Goal: Transaction & Acquisition: Obtain resource

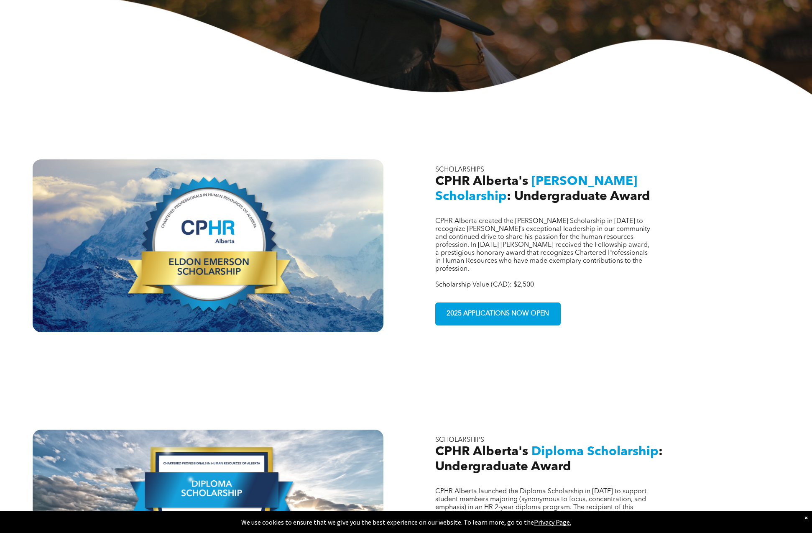
scroll to position [212, 0]
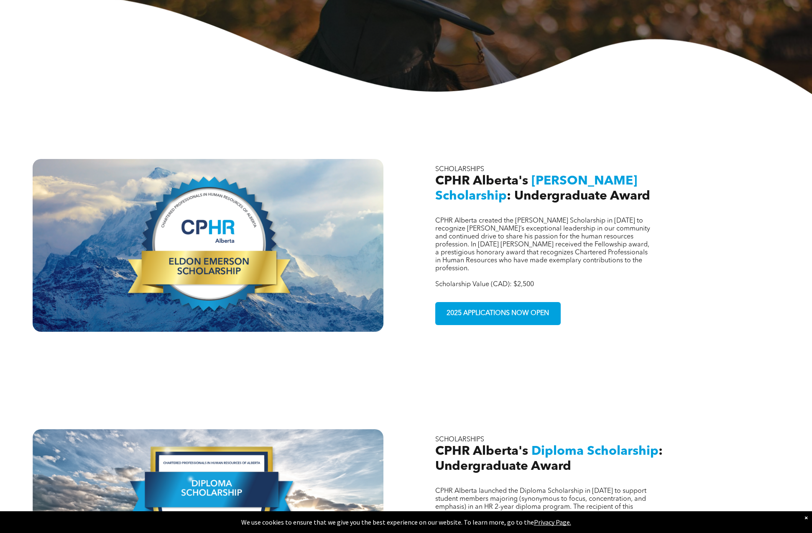
click at [468, 310] on div "CPHR Alberta created the [PERSON_NAME] Scholarship in [DATE] to recognize [PERS…" at bounding box center [604, 245] width 351 height 173
click at [490, 305] on span "2025 APPLICATIONS NOW OPEN" at bounding box center [498, 313] width 108 height 16
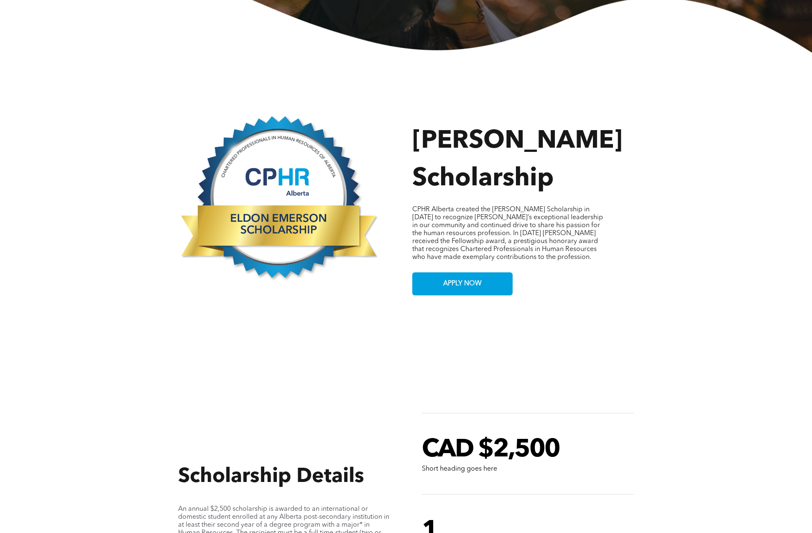
scroll to position [334, 0]
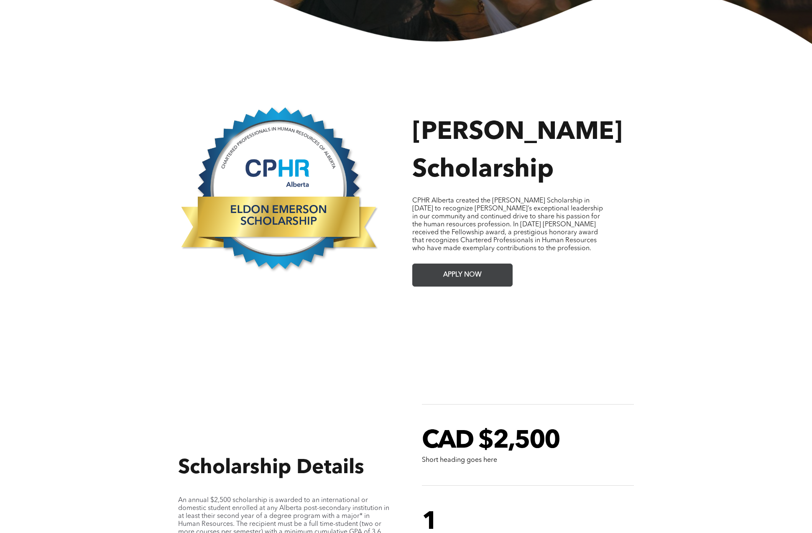
click at [464, 273] on span "APPLY NOW" at bounding box center [463, 275] width 44 height 16
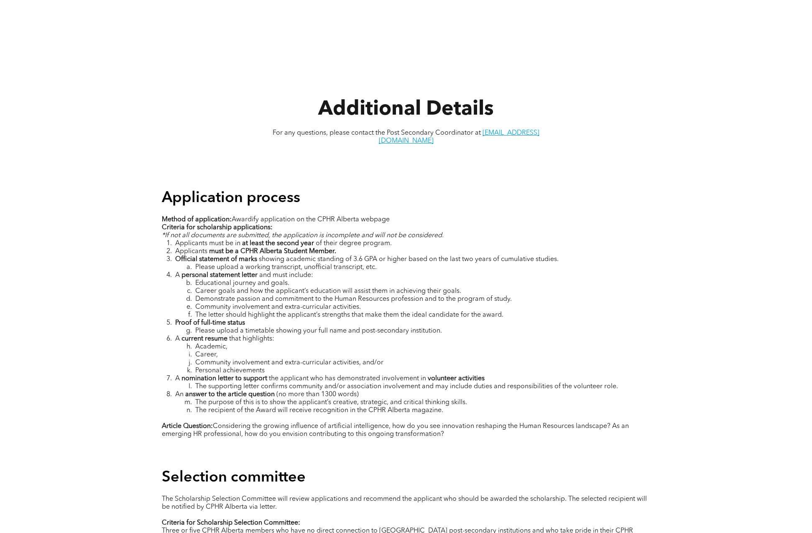
scroll to position [995, 0]
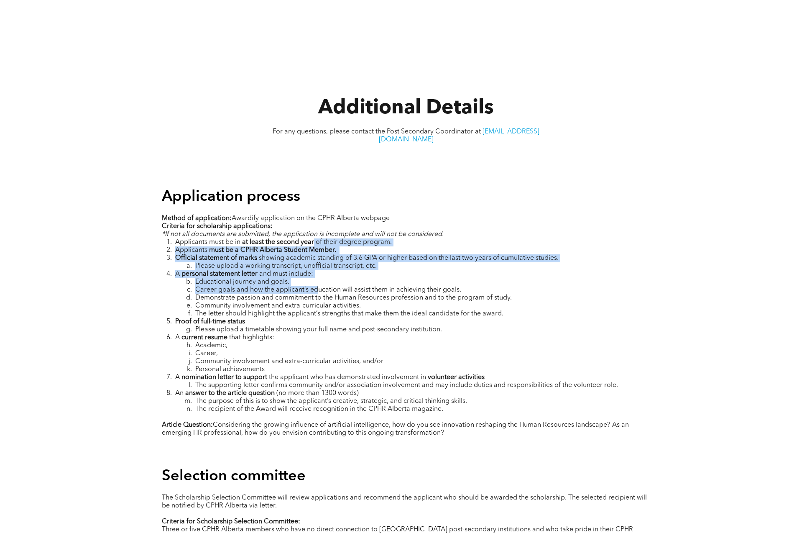
drag, startPoint x: 313, startPoint y: 225, endPoint x: 316, endPoint y: 277, distance: 52.0
click at [316, 277] on ol "Applicants must be in at least the second year of their degree program. Applica…" at bounding box center [406, 325] width 489 height 175
drag, startPoint x: 378, startPoint y: 395, endPoint x: 399, endPoint y: 321, distance: 77.3
click at [399, 321] on ol "Applicants must be in at least the second year of their degree program. Applica…" at bounding box center [406, 325] width 489 height 175
drag, startPoint x: 374, startPoint y: 221, endPoint x: 364, endPoint y: 287, distance: 66.9
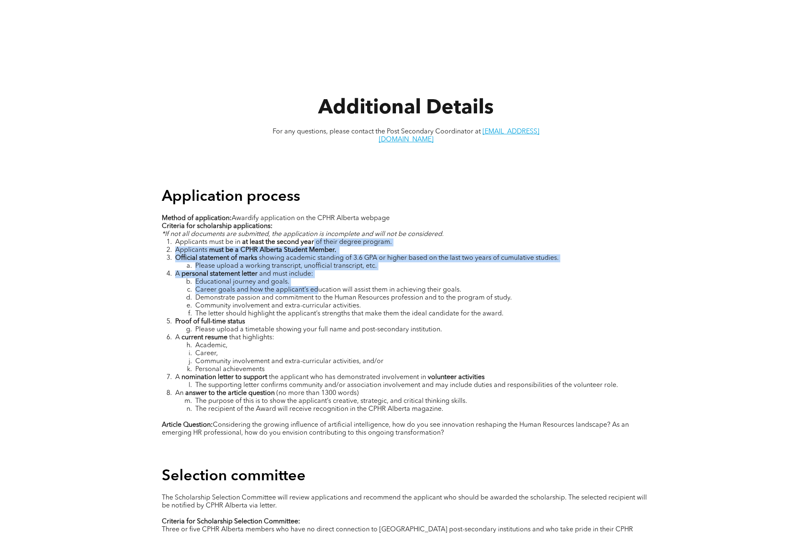
click at [364, 287] on div "Method of application: Awardify application on the CPHR Alberta webpage Criteri…" at bounding box center [406, 330] width 489 height 232
drag, startPoint x: 397, startPoint y: 335, endPoint x: 410, endPoint y: 259, distance: 77.7
click at [410, 259] on ol "Applicants must be in at least the second year of their degree program. Applica…" at bounding box center [406, 325] width 489 height 175
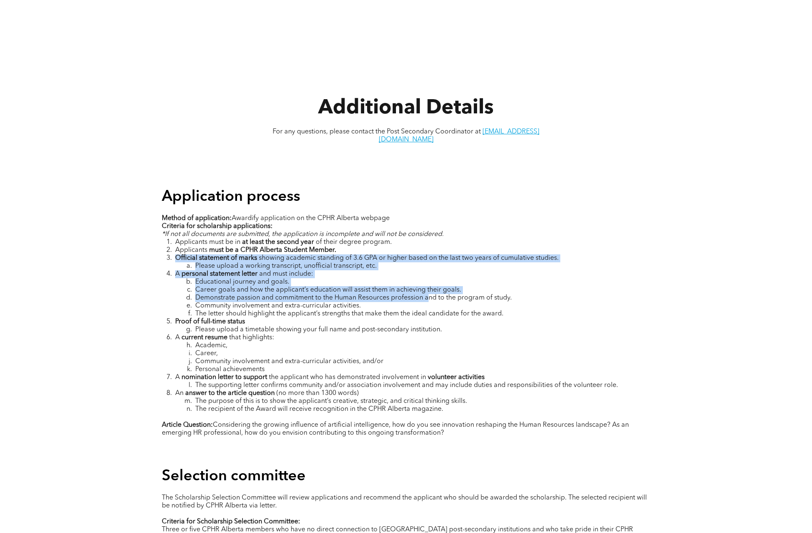
drag, startPoint x: 433, startPoint y: 233, endPoint x: 429, endPoint y: 282, distance: 50.0
click at [429, 282] on ol "Applicants must be in at least the second year of their degree program. Applica…" at bounding box center [406, 325] width 489 height 175
drag, startPoint x: 471, startPoint y: 318, endPoint x: 449, endPoint y: 308, distance: 23.6
click at [449, 308] on ol "Applicants must be in at least the second year of their degree program. Applica…" at bounding box center [406, 325] width 489 height 175
click at [319, 310] on span "The letter should highlight the applicant’s strengths that make them the ideal …" at bounding box center [349, 313] width 308 height 7
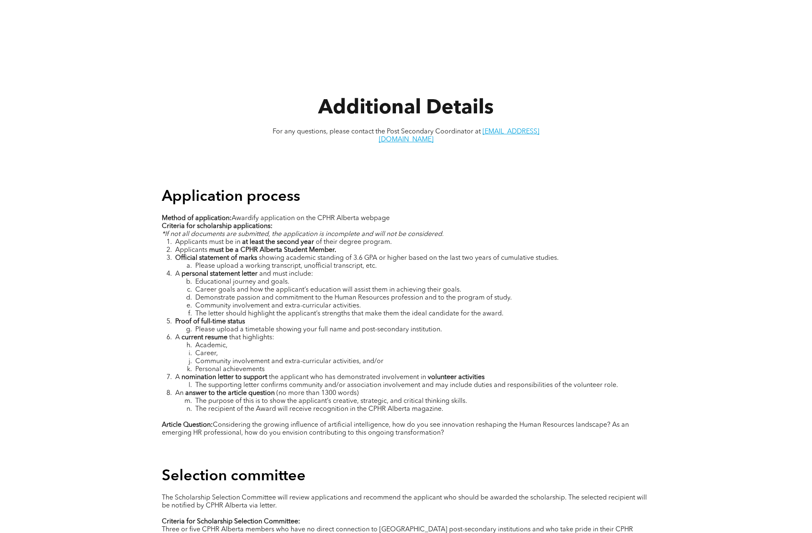
click at [456, 405] on li "The recipient of the Award will receive recognition in the CPHR Alberta magazin…" at bounding box center [412, 409] width 475 height 8
click at [459, 421] on p "Article Question: Considering the growing influence of artificial intelligence,…" at bounding box center [406, 429] width 489 height 16
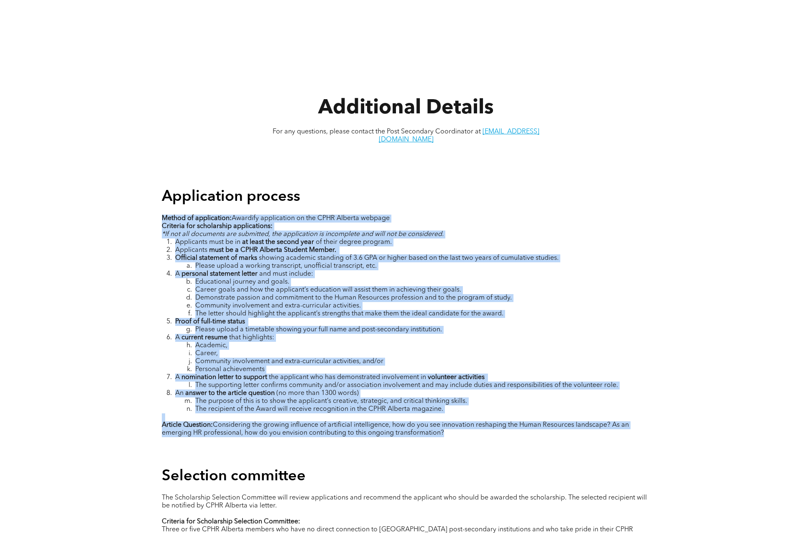
drag, startPoint x: 466, startPoint y: 423, endPoint x: 151, endPoint y: 197, distance: 388.1
click at [151, 197] on div "Application process Method of application: Awardify application on the CPHR Alb…" at bounding box center [406, 316] width 812 height 279
click at [308, 278] on li "Educational journey and goals." at bounding box center [412, 282] width 475 height 8
drag, startPoint x: 460, startPoint y: 421, endPoint x: 124, endPoint y: 199, distance: 403.1
click at [124, 199] on div "Application process Method of application: Awardify application on the CPHR Alb…" at bounding box center [406, 316] width 812 height 279
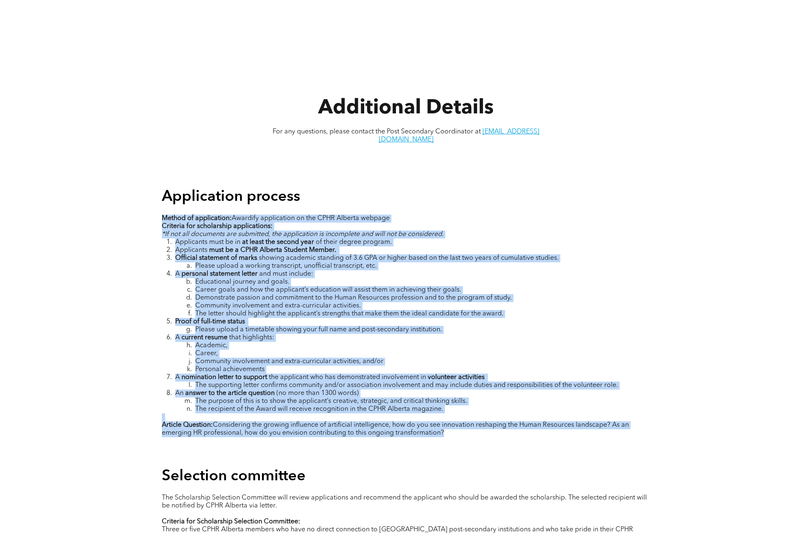
click at [325, 278] on li "Educational journey and goals." at bounding box center [412, 282] width 475 height 8
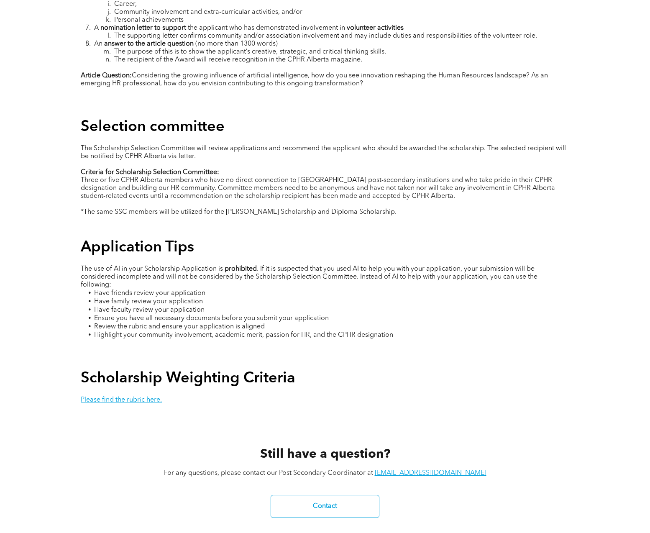
scroll to position [1483, 0]
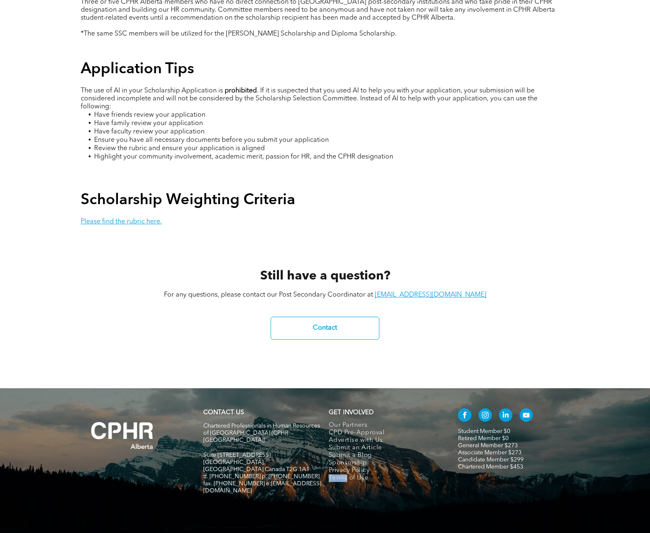
click at [374, 291] on p "For any questions, please contact our Post Secondary Coordinator at student@cph…" at bounding box center [325, 295] width 489 height 8
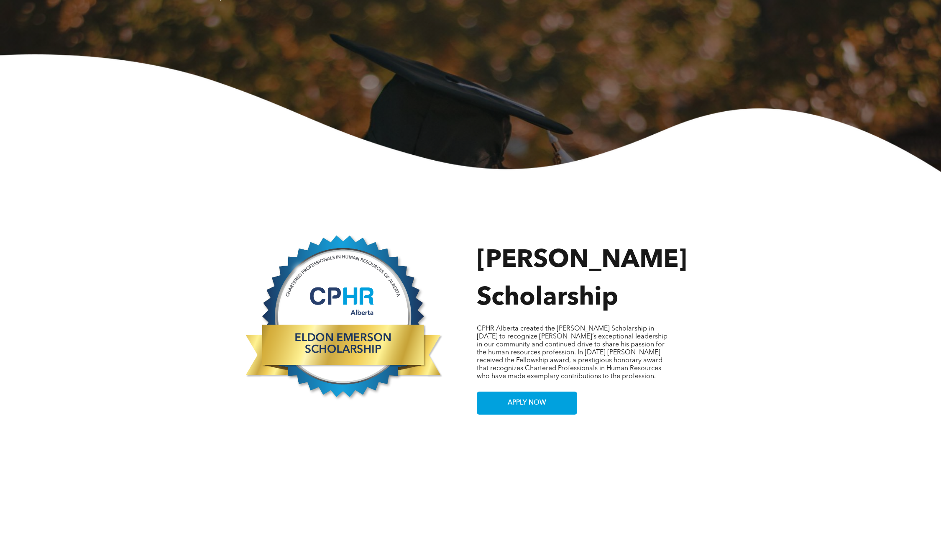
scroll to position [0, 0]
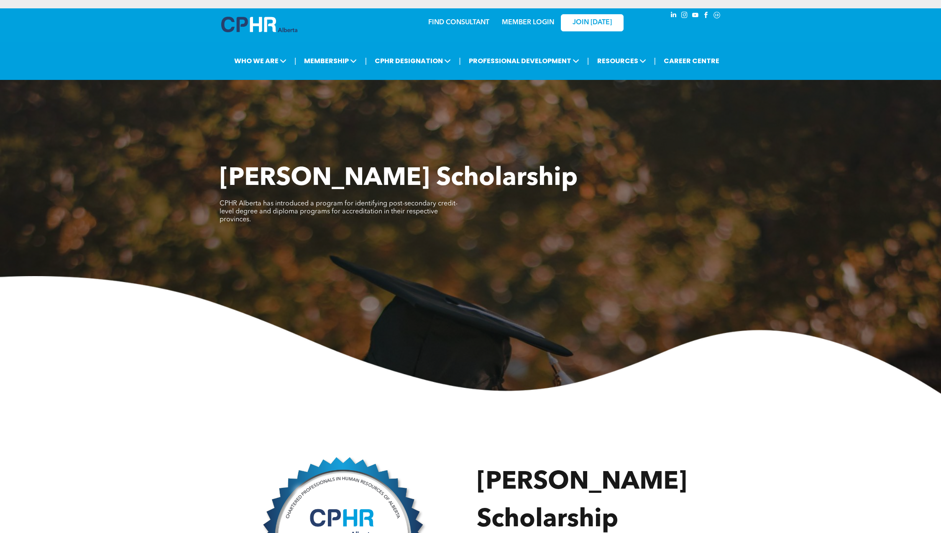
drag, startPoint x: 419, startPoint y: 232, endPoint x: 417, endPoint y: 226, distance: 6.4
click at [417, 226] on div "Eldon Emerson Scholarship CPHR Alberta has introduced a program for identifying…" at bounding box center [470, 279] width 941 height 230
click at [411, 257] on div "Eldon Emerson Scholarship CPHR Alberta has introduced a program for identifying…" at bounding box center [470, 279] width 941 height 230
click at [312, 282] on img at bounding box center [470, 335] width 941 height 118
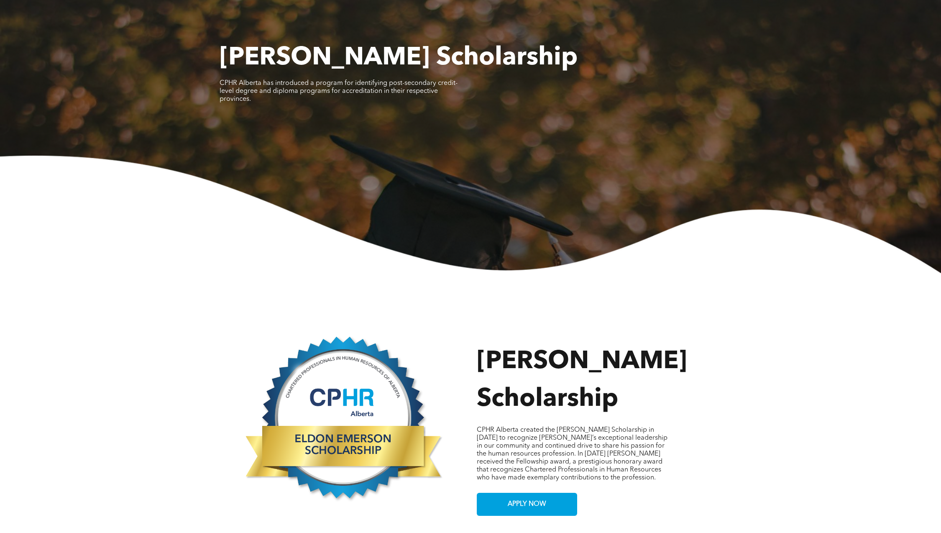
scroll to position [125, 0]
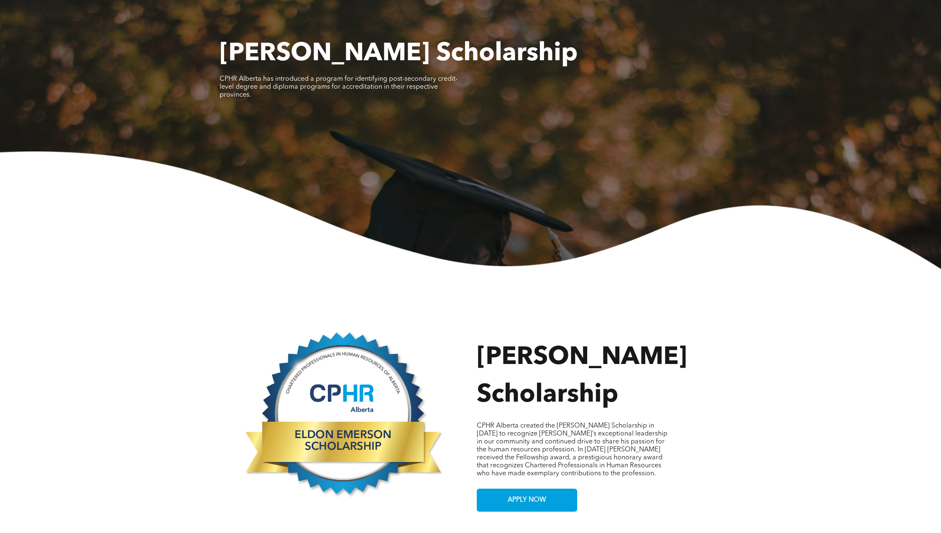
click at [343, 334] on link at bounding box center [342, 413] width 228 height 171
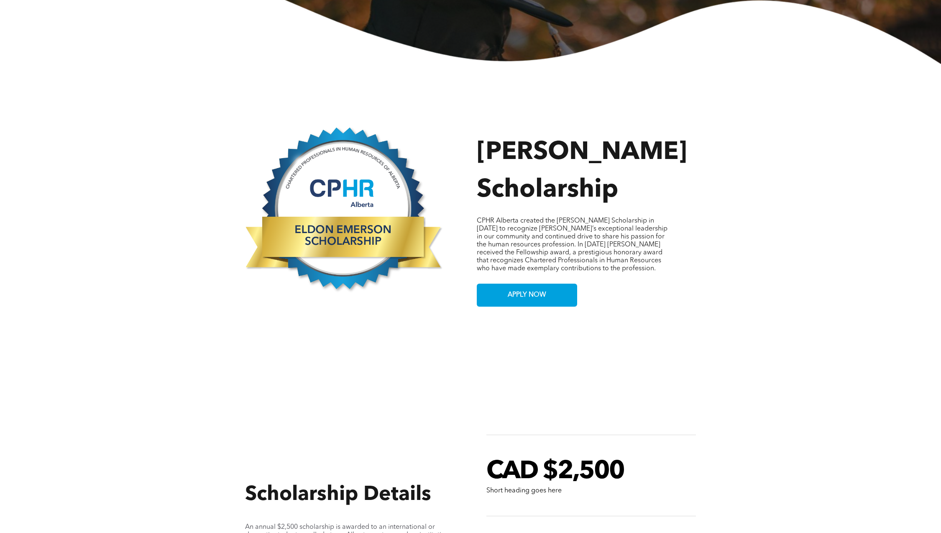
scroll to position [331, 0]
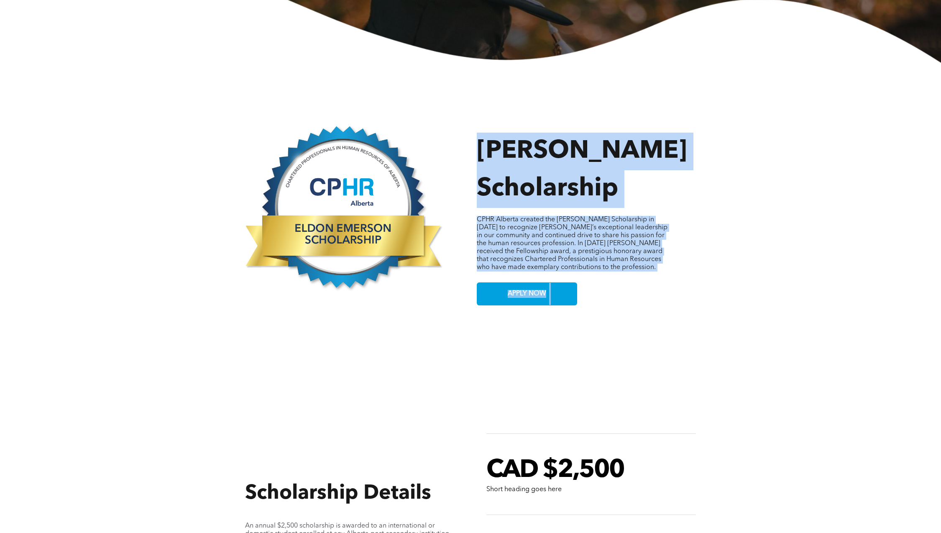
drag, startPoint x: 322, startPoint y: 269, endPoint x: 325, endPoint y: 333, distance: 64.5
click at [523, 339] on div "Scholarship Details An annual $2,500 scholarship is awarded to an international…" at bounding box center [471, 536] width 502 height 413
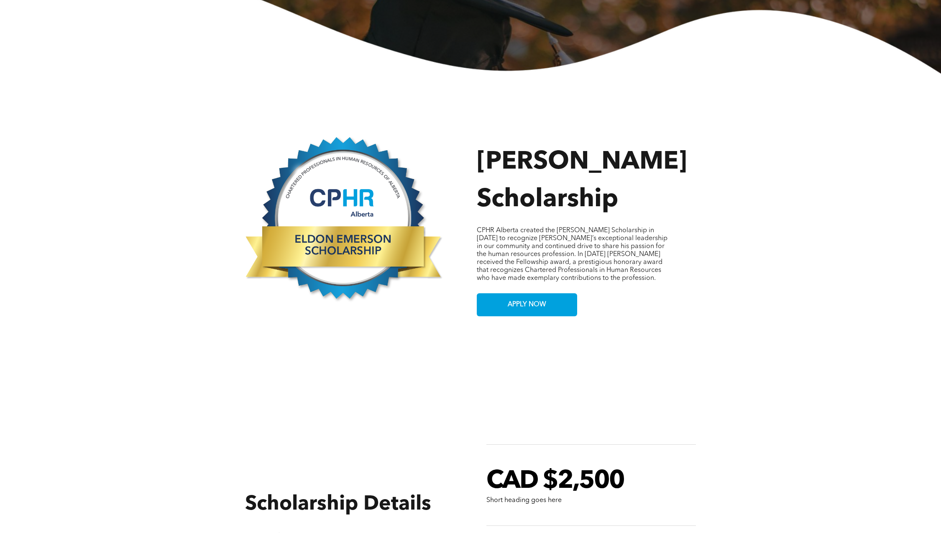
scroll to position [379, 0]
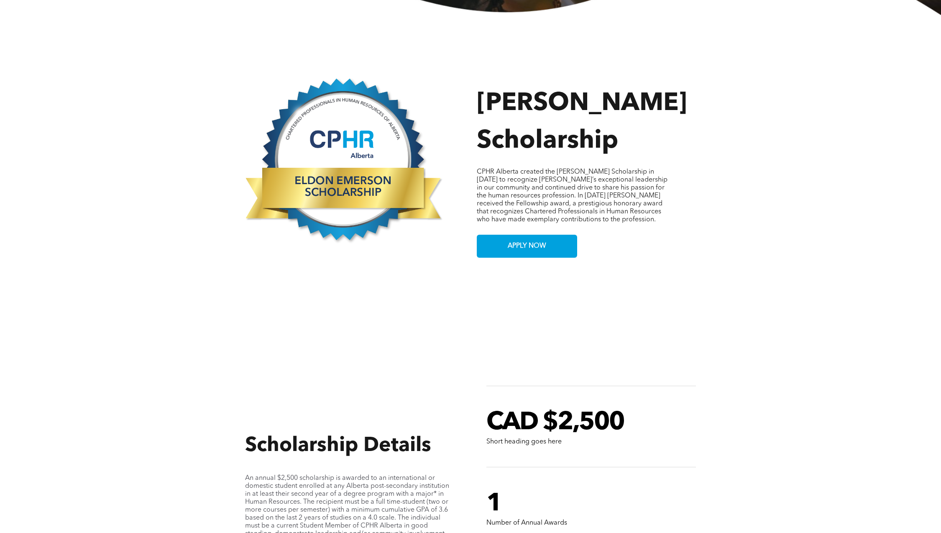
click at [515, 189] on span "CPHR Alberta created the [PERSON_NAME] Scholarship in [DATE] to recognize [PERS…" at bounding box center [572, 196] width 191 height 54
click at [716, 243] on div "Eldon Emerson Scholarship CPHR Alberta created the Eldon Emerson Scholarship in…" at bounding box center [599, 149] width 245 height 218
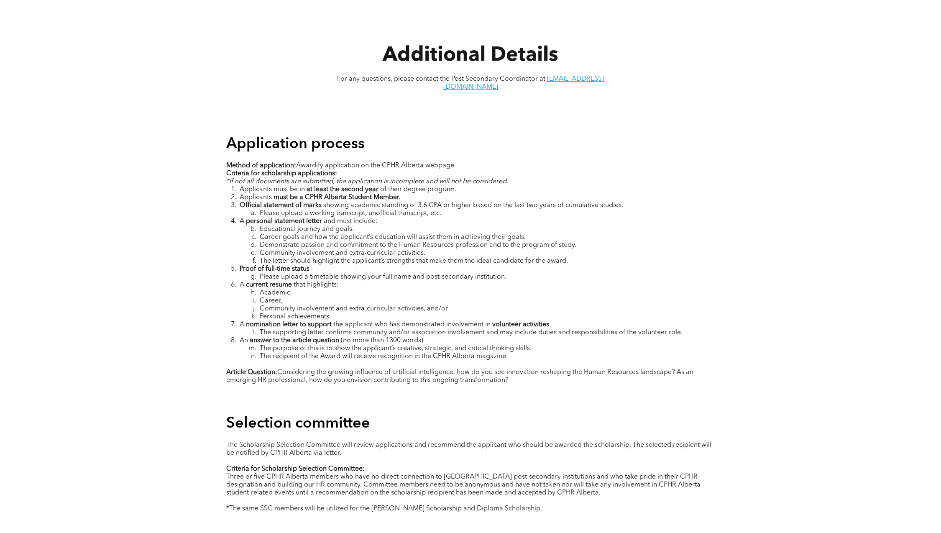
scroll to position [1080, 0]
click at [706, 441] on p "The Scholarship Selection Committee will review applications and recommend the …" at bounding box center [470, 449] width 489 height 16
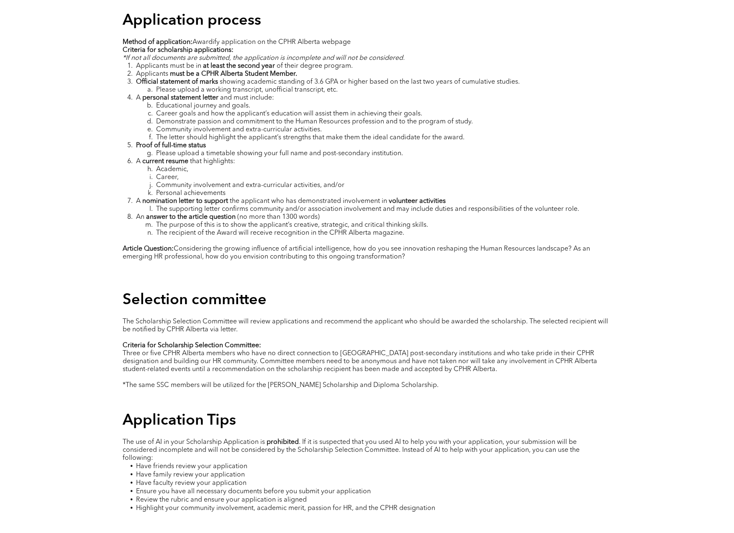
scroll to position [1155, 0]
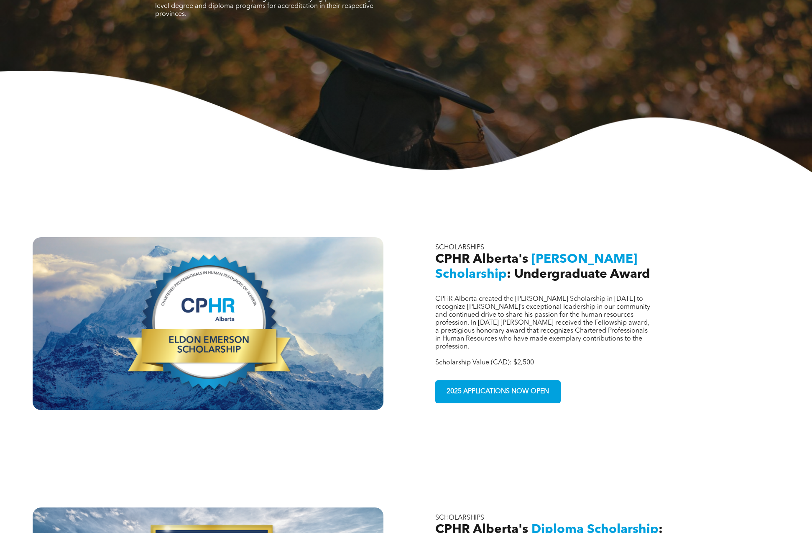
scroll to position [135, 0]
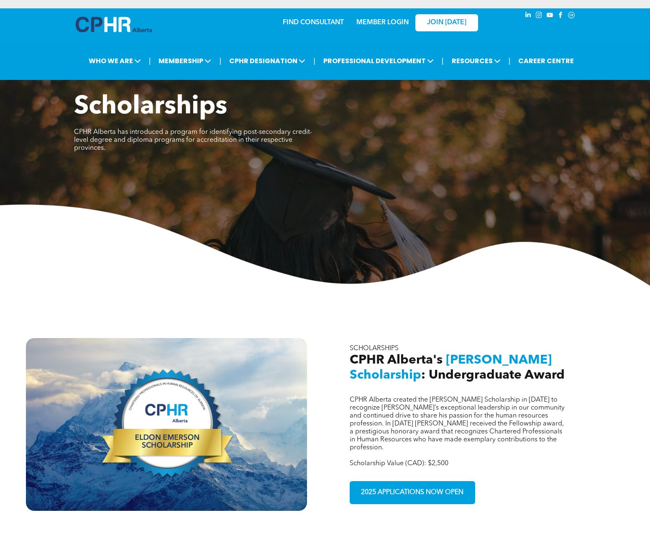
scroll to position [135, 0]
